Goal: Information Seeking & Learning: Find specific fact

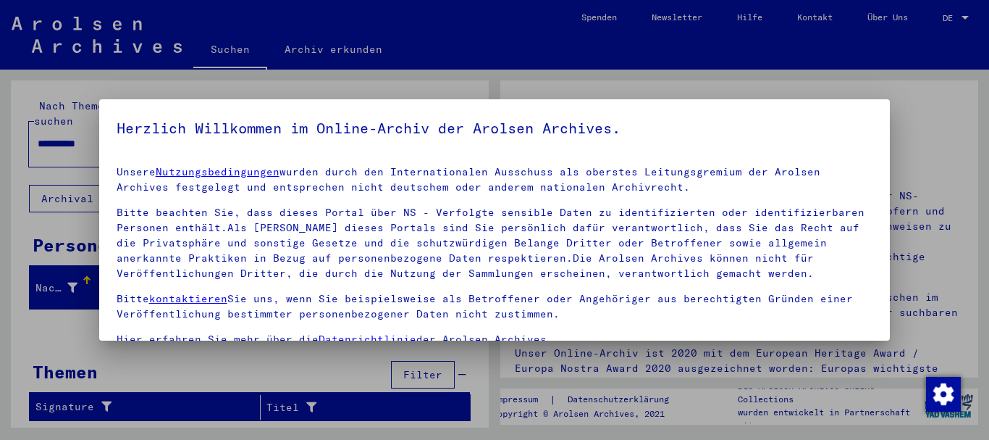
click at [965, 16] on div at bounding box center [494, 220] width 989 height 440
drag, startPoint x: 851, startPoint y: 327, endPoint x: 851, endPoint y: 468, distance: 141.2
click at [851, 439] on html "**********" at bounding box center [494, 220] width 989 height 440
click at [820, 126] on h5 "Herzlich Willkommen im Online-Archiv der Arolsen Archives." at bounding box center [495, 128] width 757 height 23
drag, startPoint x: 755, startPoint y: 41, endPoint x: 738, endPoint y: 7, distance: 37.9
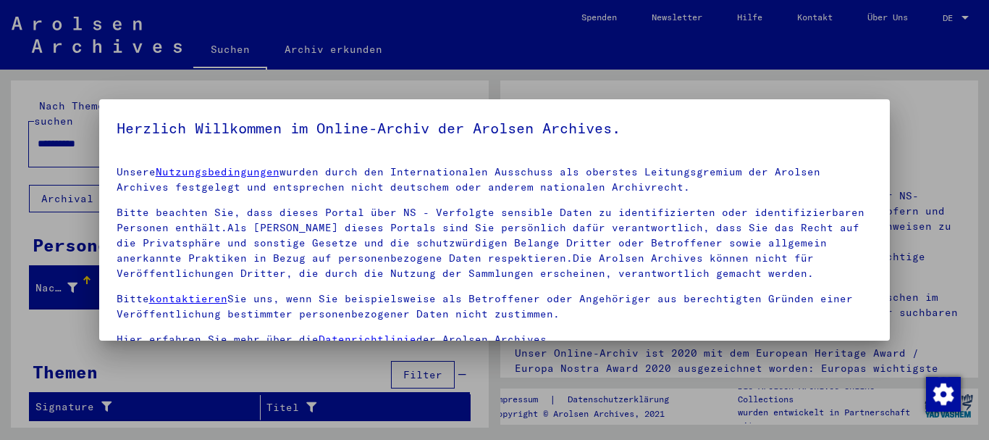
click at [746, 15] on div at bounding box center [494, 220] width 989 height 440
click at [778, 117] on h5 "Herzlich Willkommen im Online-Archiv der Arolsen Archives." at bounding box center [495, 128] width 757 height 23
click at [967, 20] on div at bounding box center [494, 220] width 989 height 440
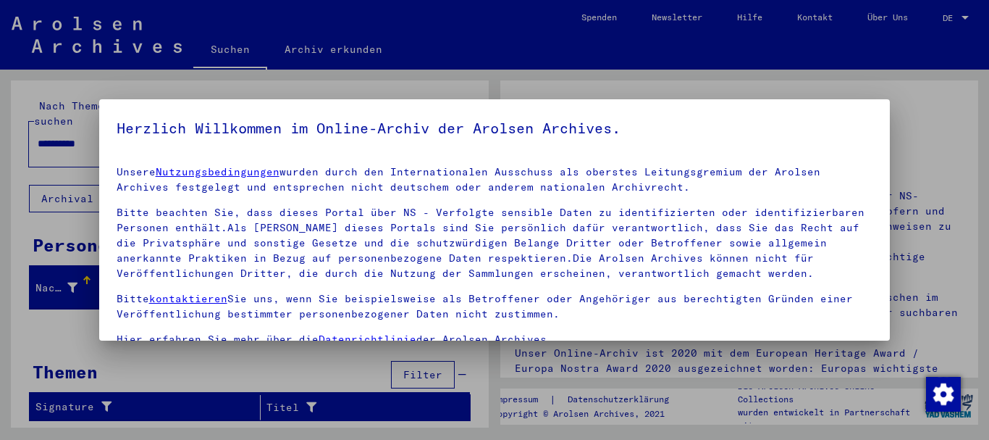
click at [921, 140] on div at bounding box center [494, 220] width 989 height 440
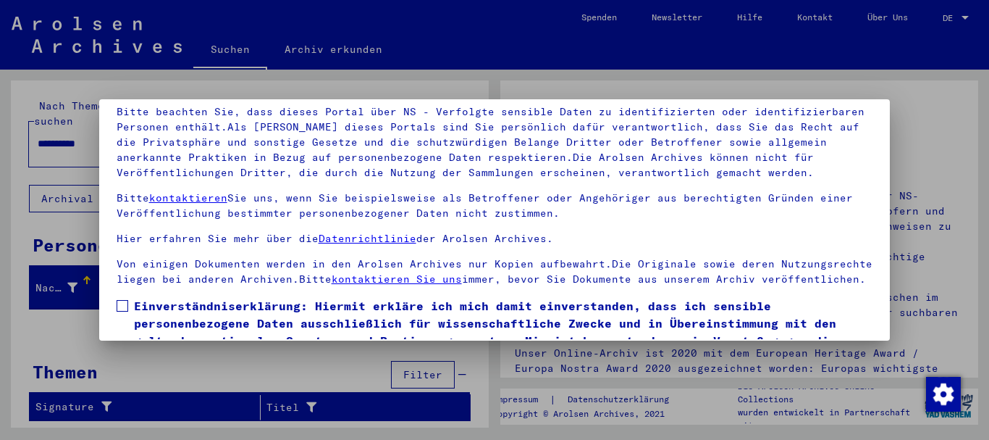
scroll to position [117, 0]
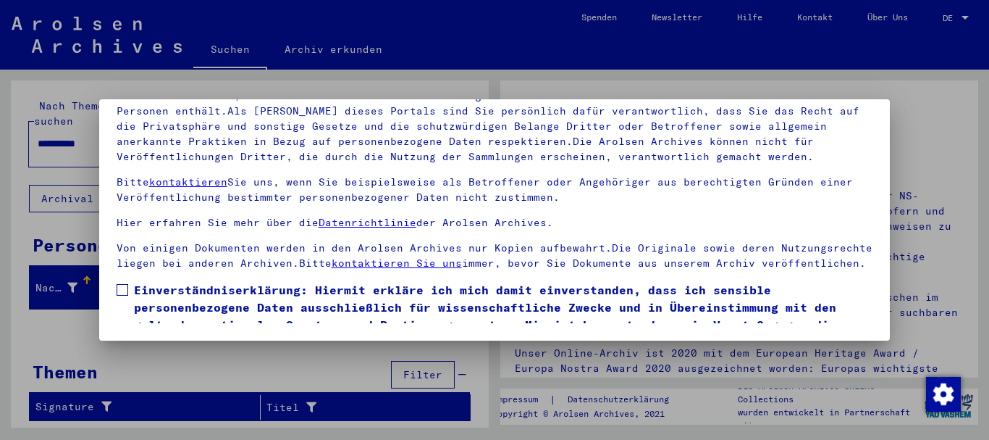
click at [122, 295] on span at bounding box center [123, 290] width 12 height 12
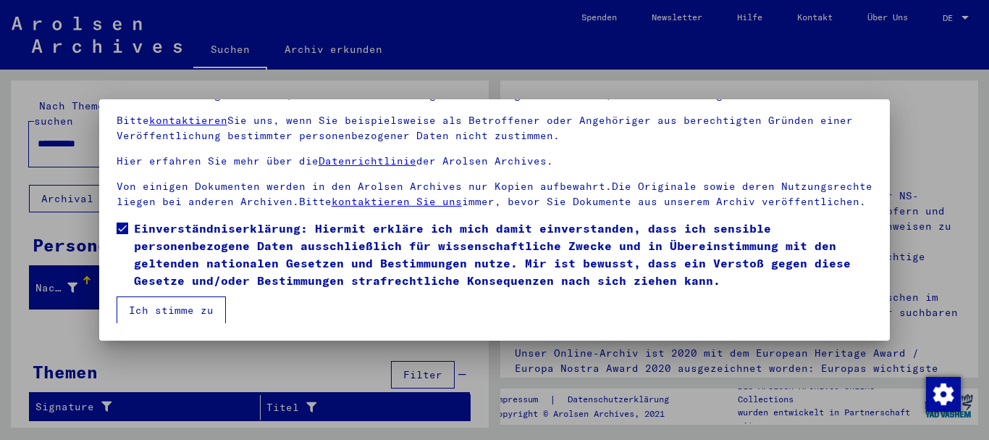
scroll to position [77, 0]
click at [172, 309] on button "Ich stimme zu" at bounding box center [171, 310] width 109 height 28
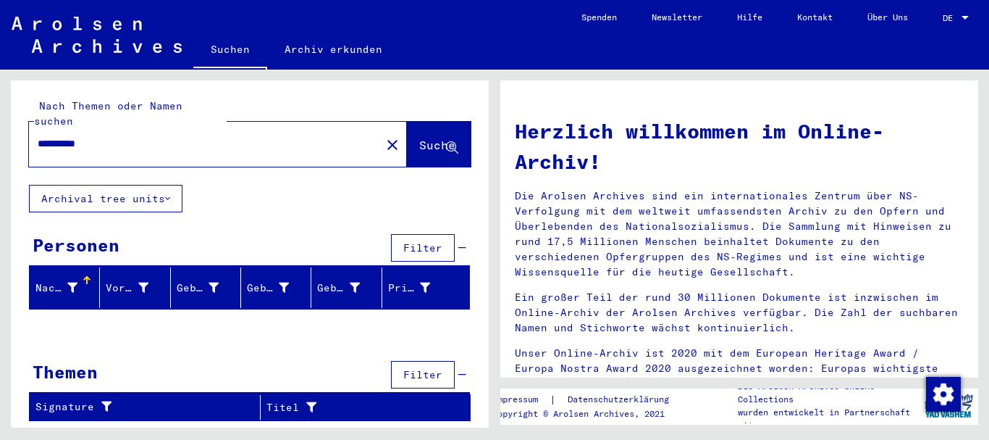
click at [964, 18] on div at bounding box center [965, 18] width 7 height 4
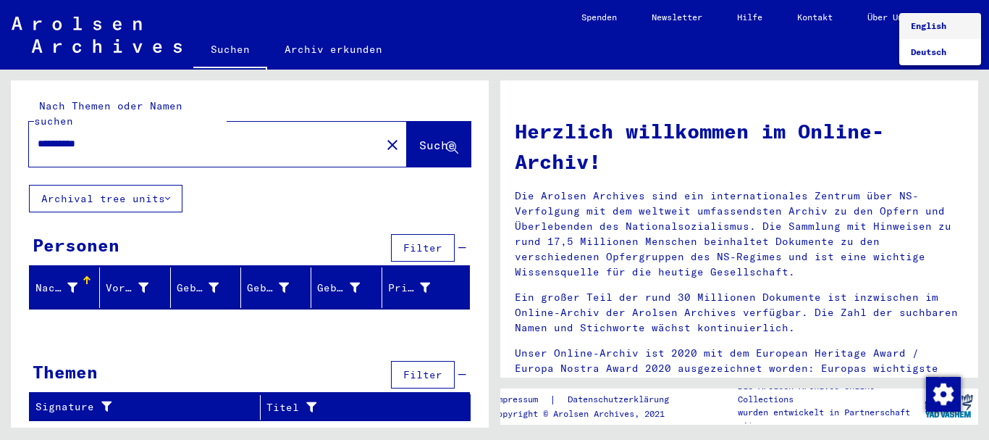
click at [942, 25] on span "English" at bounding box center [928, 25] width 35 height 11
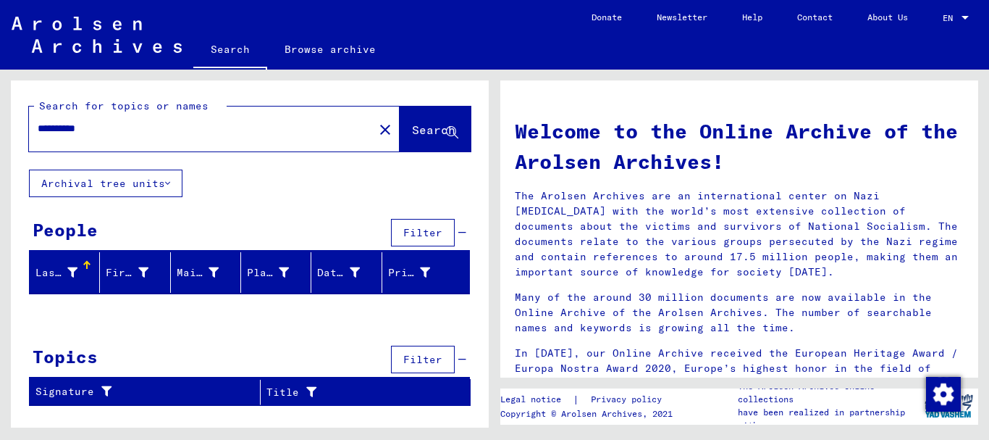
drag, startPoint x: 114, startPoint y: 127, endPoint x: 12, endPoint y: 130, distance: 102.1
click at [12, 130] on div "**********" at bounding box center [250, 124] width 478 height 89
click at [62, 231] on div "People" at bounding box center [65, 230] width 65 height 26
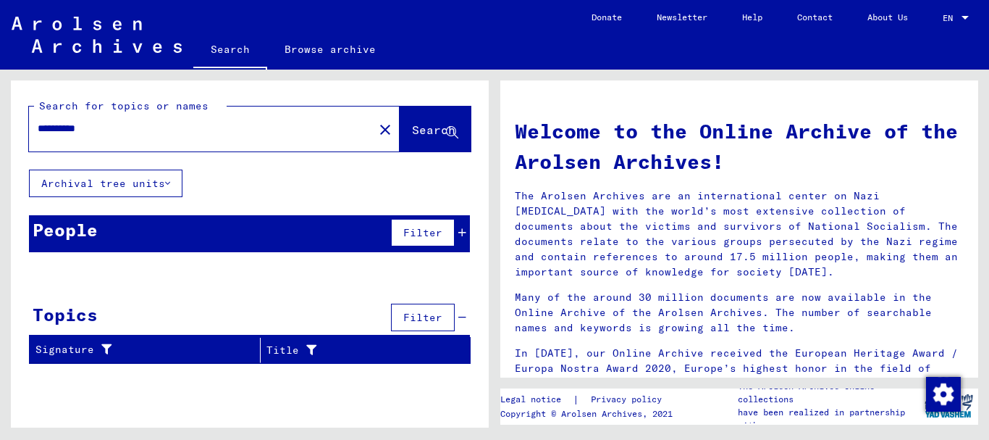
drag, startPoint x: 138, startPoint y: 123, endPoint x: 7, endPoint y: 137, distance: 131.8
click at [7, 137] on div "**********" at bounding box center [247, 249] width 495 height 358
type input "**********"
click at [421, 132] on span "Search" at bounding box center [433, 129] width 43 height 14
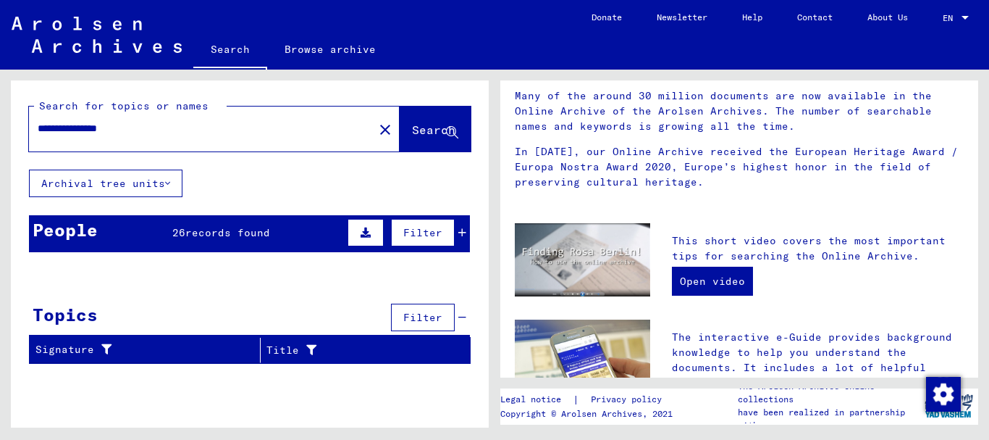
scroll to position [181, 0]
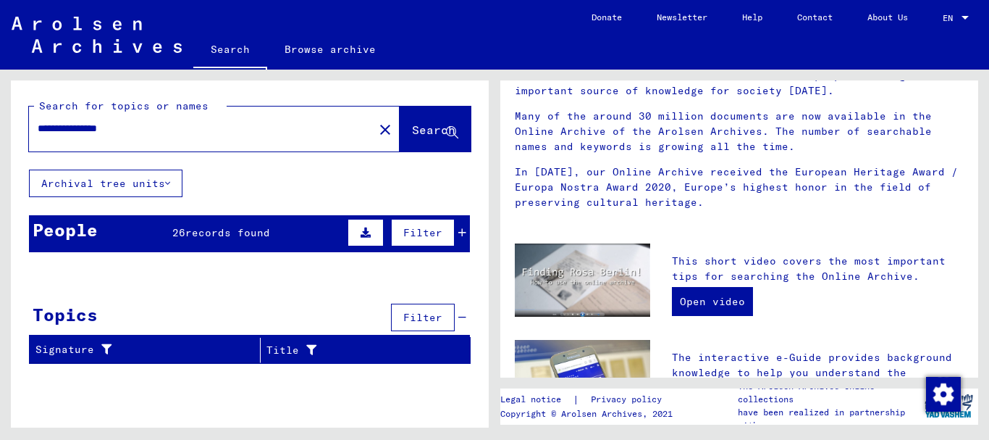
click at [169, 182] on icon at bounding box center [167, 183] width 5 height 10
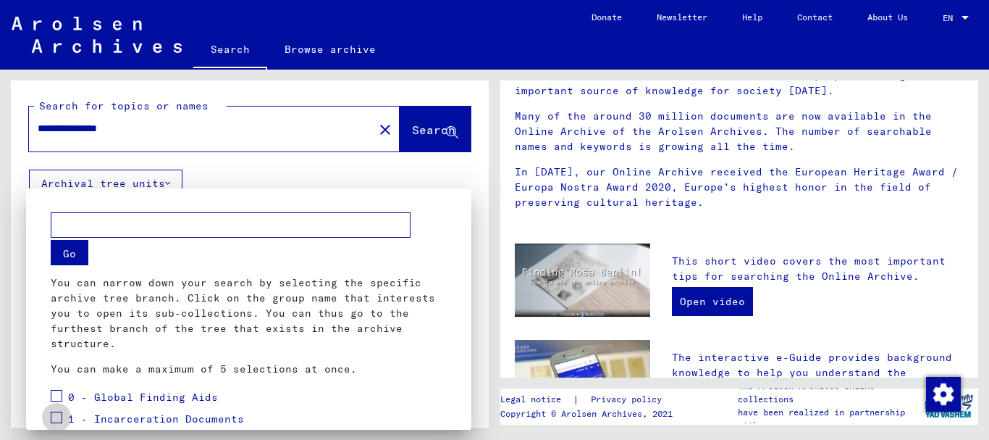
click at [56, 417] on span at bounding box center [57, 417] width 12 height 12
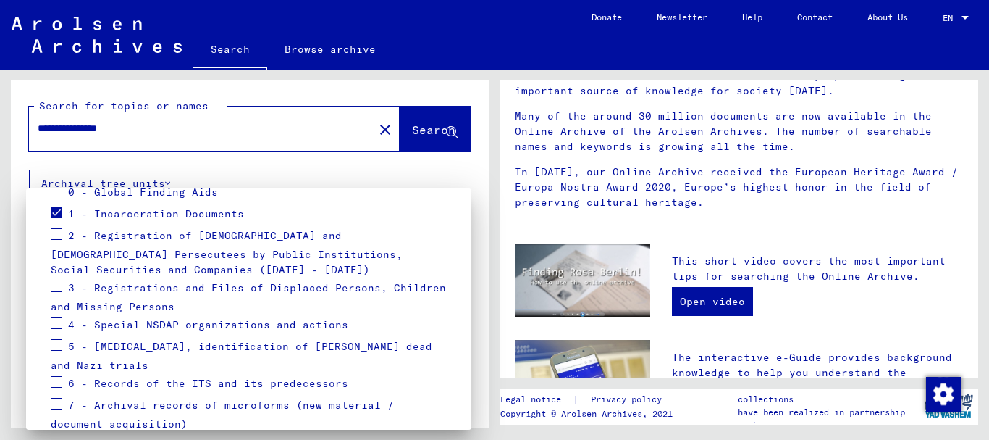
scroll to position [196, 0]
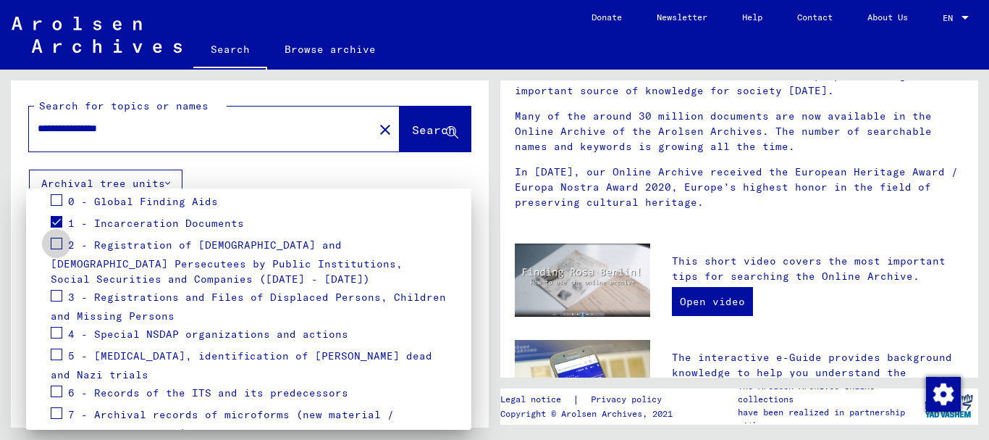
click at [56, 243] on span at bounding box center [57, 244] width 12 height 12
click at [395, 129] on div at bounding box center [494, 220] width 989 height 440
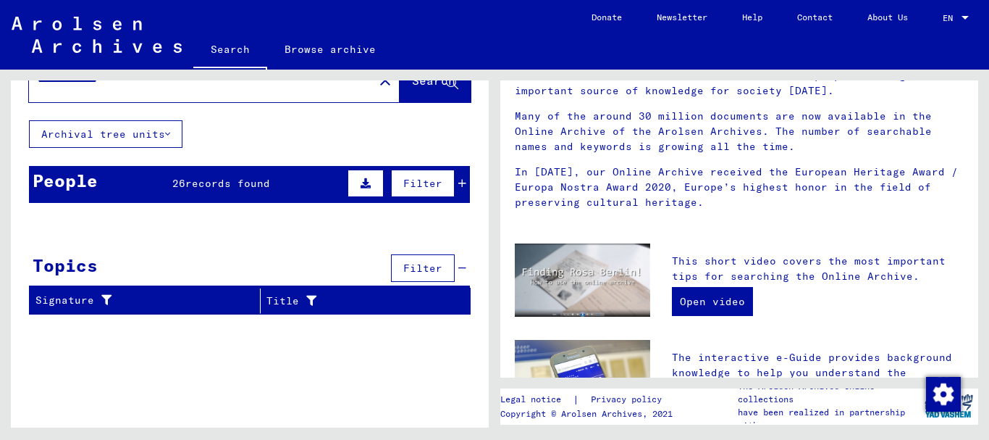
scroll to position [75, 0]
